Goal: Task Accomplishment & Management: Manage account settings

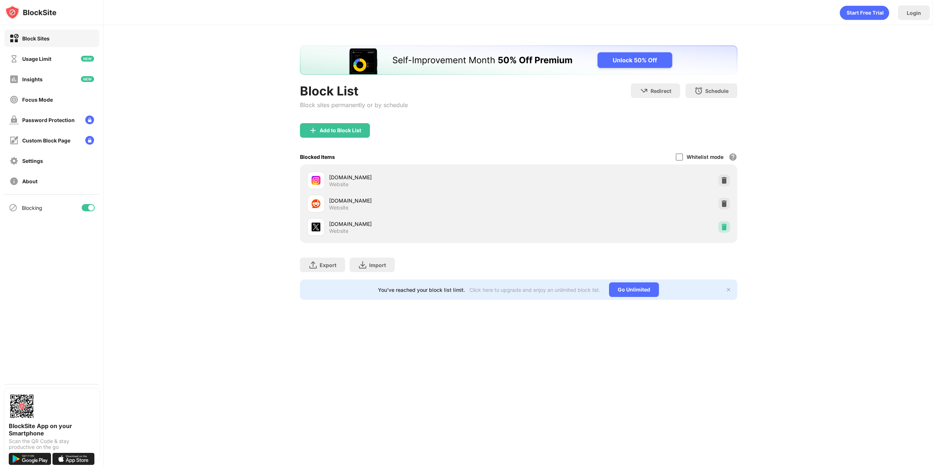
click at [728, 228] on div at bounding box center [724, 227] width 12 height 12
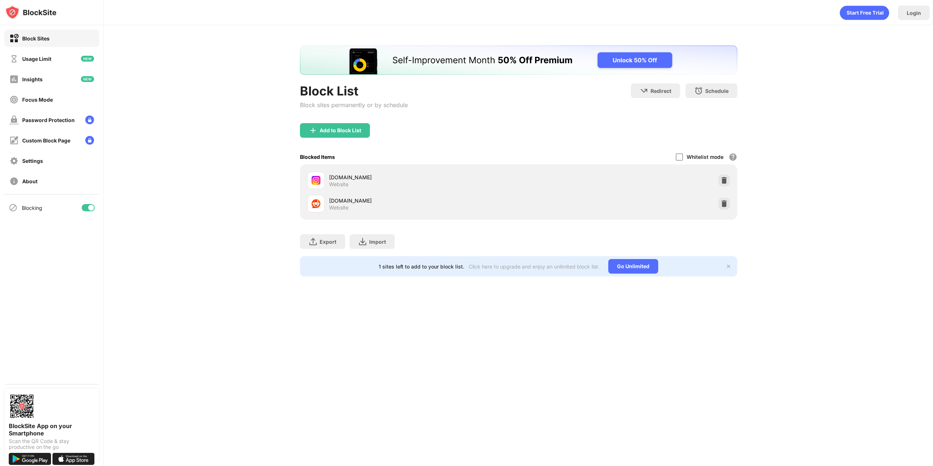
click at [345, 137] on div "Add to Block List" at bounding box center [335, 130] width 70 height 15
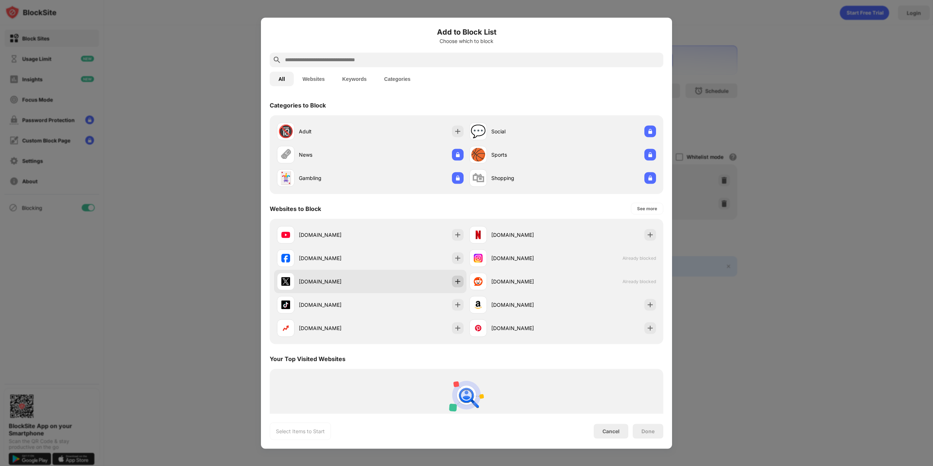
click at [455, 283] on img at bounding box center [457, 281] width 7 height 7
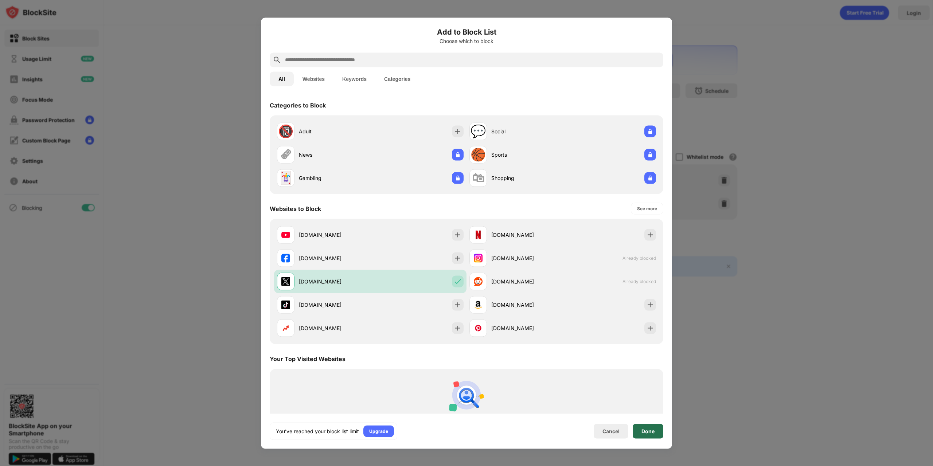
click at [649, 434] on div "Done" at bounding box center [647, 431] width 31 height 15
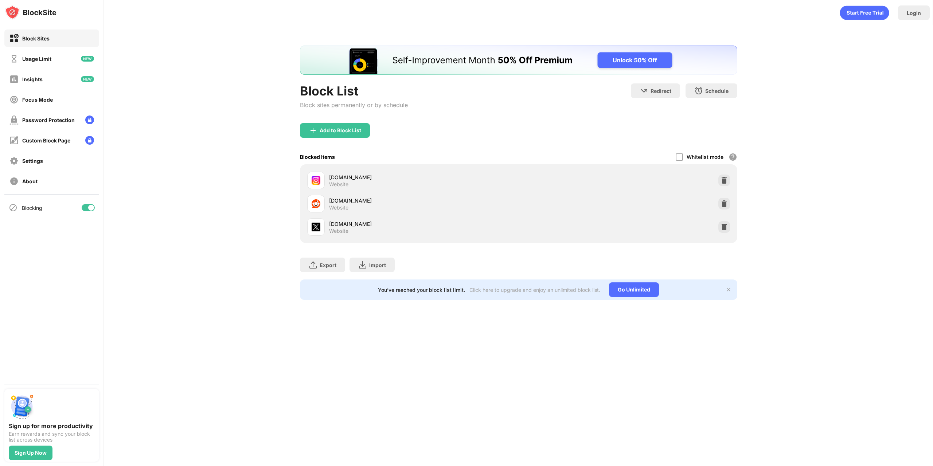
click at [721, 220] on div "[DOMAIN_NAME] Website" at bounding box center [518, 226] width 428 height 23
click at [721, 229] on img at bounding box center [723, 226] width 7 height 7
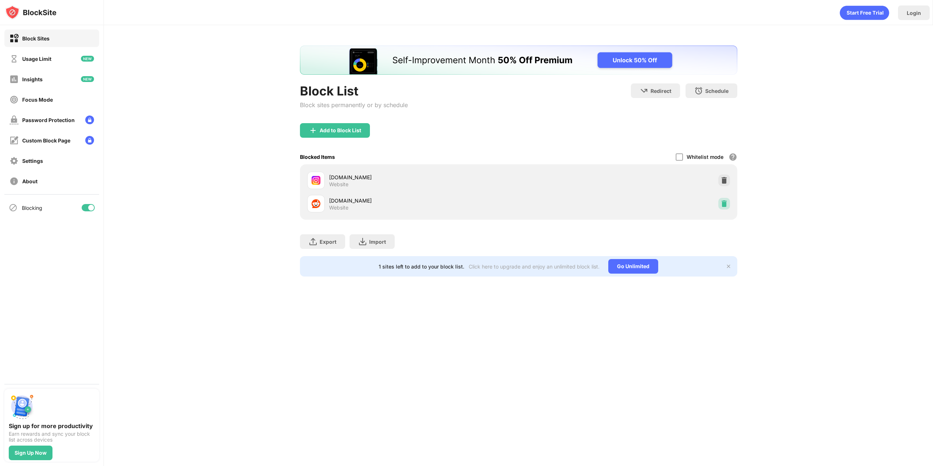
click at [724, 204] on img at bounding box center [723, 203] width 7 height 7
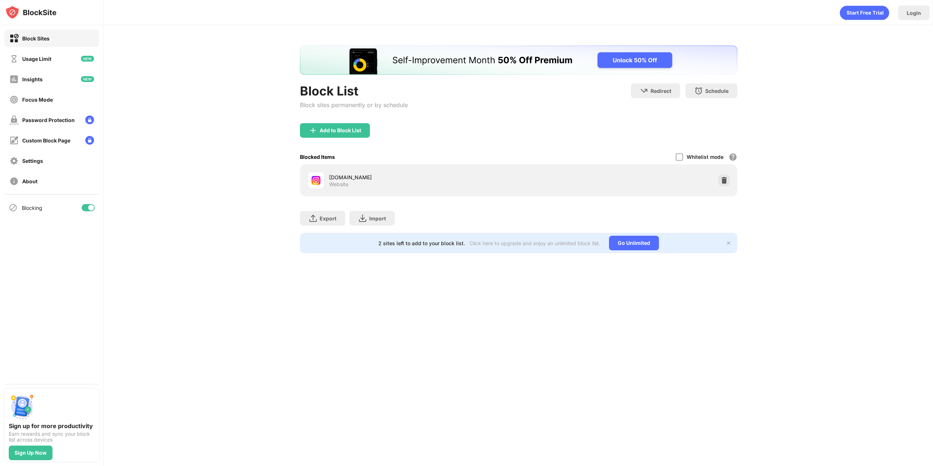
click at [328, 138] on div "Add to Block List" at bounding box center [518, 136] width 437 height 26
click at [331, 132] on div "Add to Block List" at bounding box center [340, 130] width 42 height 6
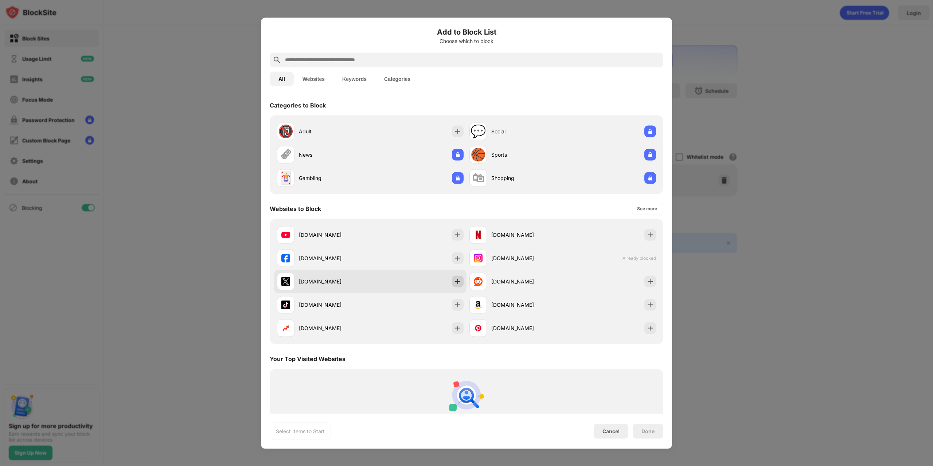
click at [455, 282] on img at bounding box center [457, 281] width 7 height 7
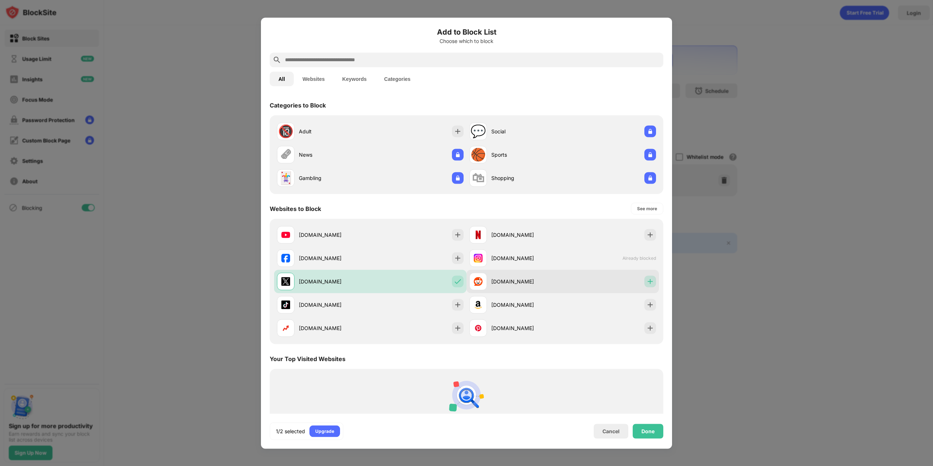
click at [646, 283] on img at bounding box center [649, 281] width 7 height 7
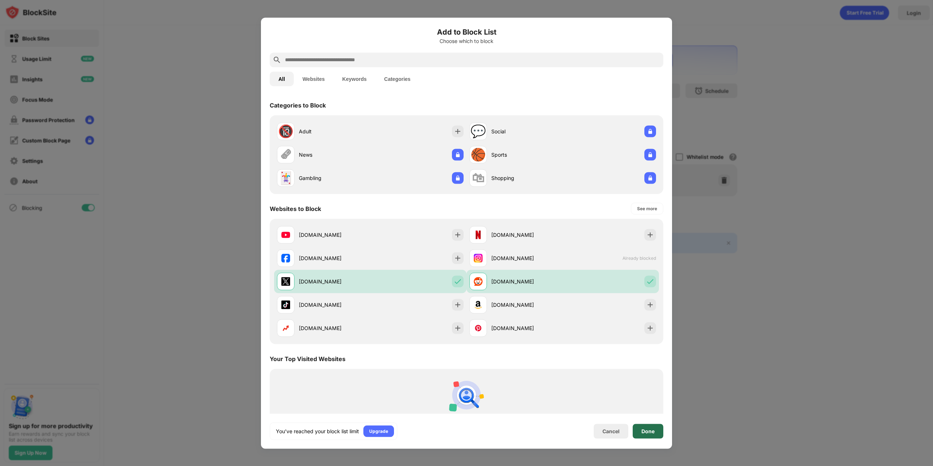
click at [643, 425] on div "Done" at bounding box center [647, 431] width 31 height 15
